Goal: Task Accomplishment & Management: Use online tool/utility

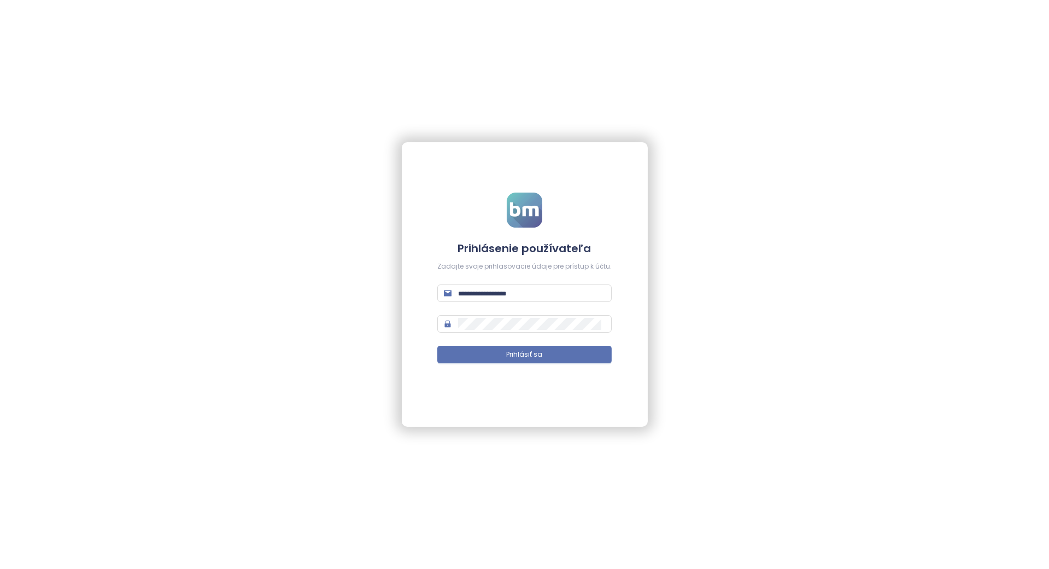
type input "**********"
click at [514, 354] on span "Prihlásiť sa" at bounding box center [525, 354] width 36 height 10
